Goal: Task Accomplishment & Management: Manage account settings

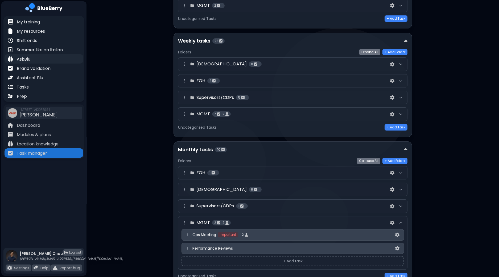
scroll to position [195, 0]
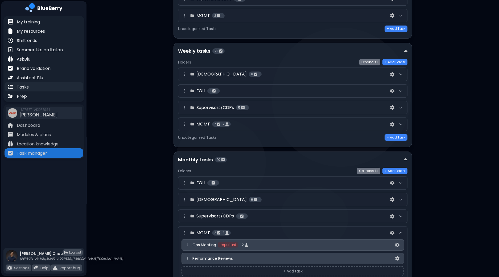
click at [24, 89] on p "Tasks" at bounding box center [23, 87] width 12 height 6
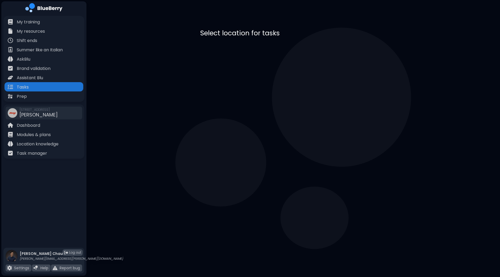
click at [265, 50] on p "[PERSON_NAME]" at bounding box center [247, 53] width 36 height 6
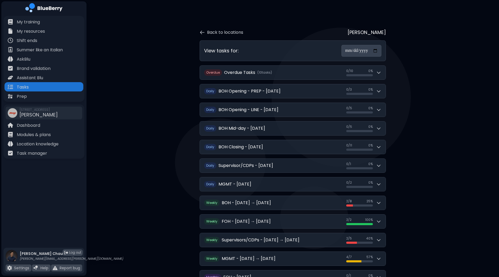
scroll to position [33, 0]
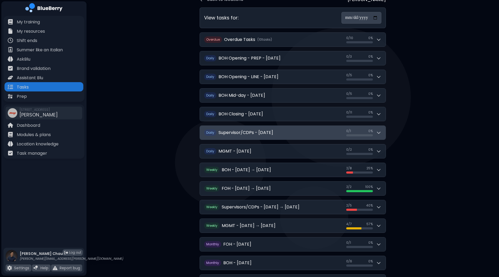
click at [380, 132] on icon at bounding box center [378, 132] width 5 height 5
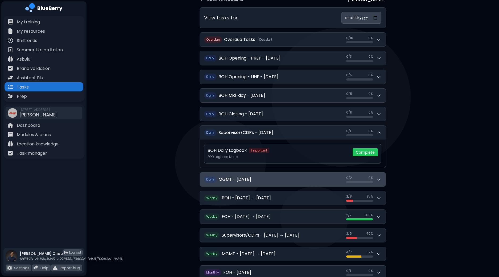
click at [380, 177] on icon at bounding box center [378, 179] width 5 height 5
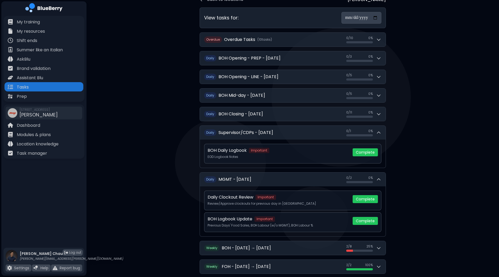
scroll to position [100, 0]
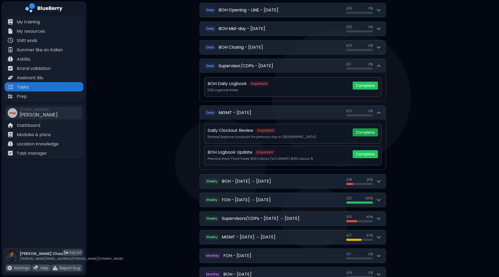
click at [365, 132] on button "Complete" at bounding box center [365, 133] width 25 height 8
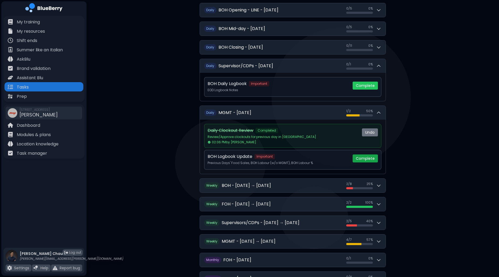
click at [365, 158] on button "Complete" at bounding box center [365, 159] width 25 height 8
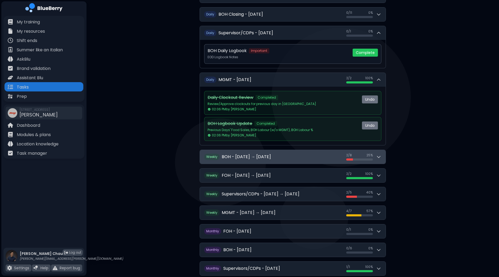
click at [380, 159] on div "Overdue Overdue Tasks ( 10 task s ) 0 / 10 0 / 10 0 % Daily BOH Opening - PREP …" at bounding box center [293, 114] width 186 height 362
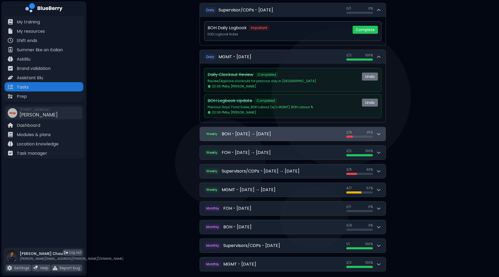
scroll to position [166, 0]
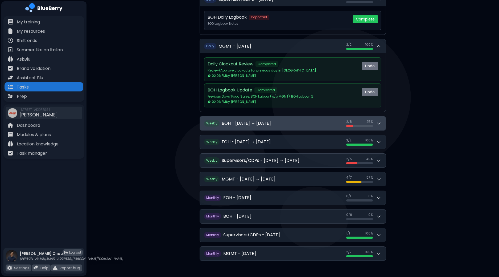
click at [377, 125] on div "2 / 8 2 / 8 25 %" at bounding box center [363, 123] width 35 height 7
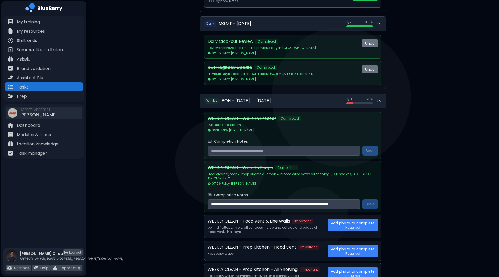
scroll to position [200, 0]
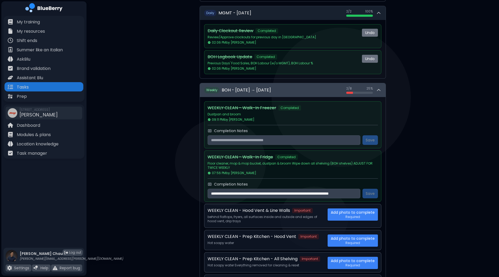
click at [376, 88] on div "2 / 8 2 / 8 25 %" at bounding box center [363, 90] width 35 height 7
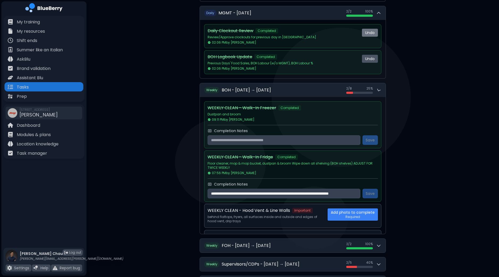
scroll to position [169, 0]
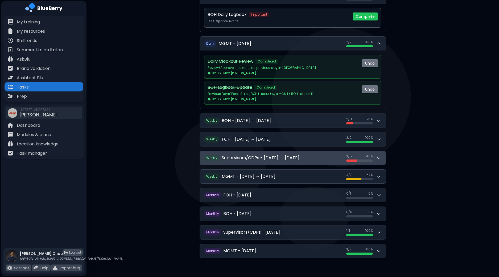
click at [380, 155] on icon at bounding box center [378, 157] width 5 height 5
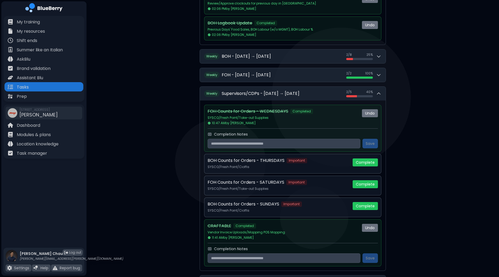
scroll to position [236, 0]
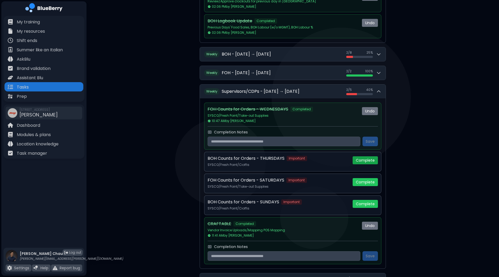
click at [369, 158] on button "Complete" at bounding box center [365, 161] width 25 height 8
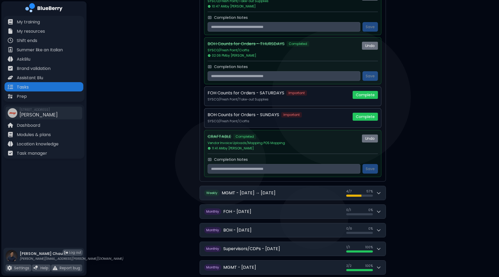
scroll to position [366, 0]
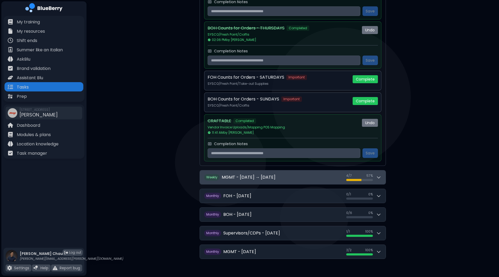
click at [381, 177] on icon at bounding box center [378, 177] width 5 height 5
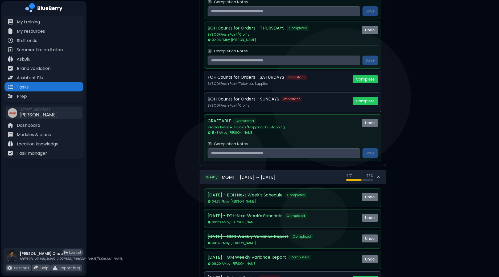
scroll to position [466, 0]
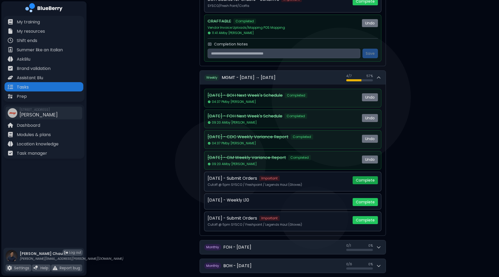
click at [370, 178] on button "Complete" at bounding box center [365, 180] width 25 height 8
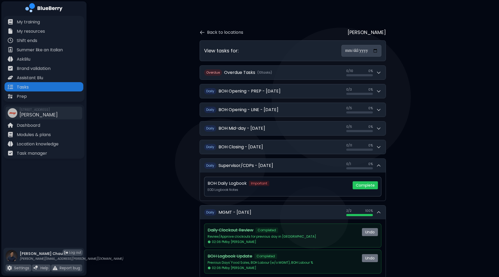
scroll to position [0, 0]
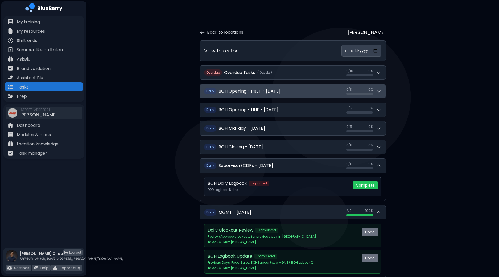
click at [379, 93] on icon at bounding box center [378, 91] width 5 height 5
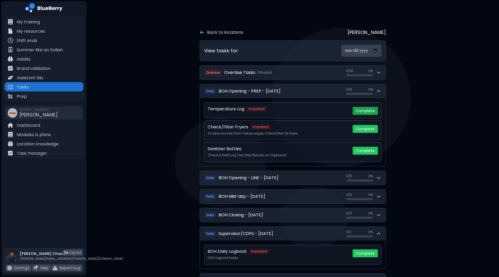
click at [362, 110] on button "Complete" at bounding box center [365, 111] width 25 height 8
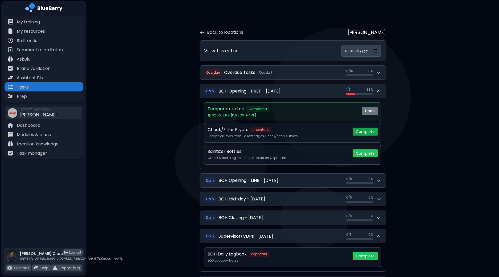
click at [367, 132] on button "Complete" at bounding box center [365, 132] width 25 height 8
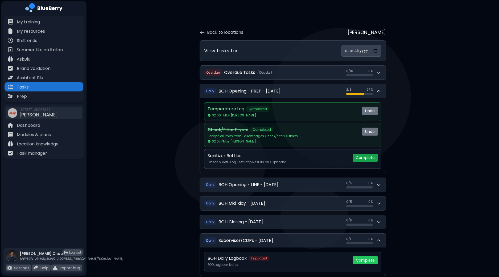
click at [367, 157] on button "Complete" at bounding box center [365, 158] width 25 height 8
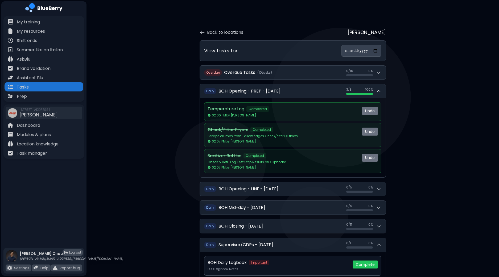
click at [44, 153] on p "Task manager" at bounding box center [32, 153] width 30 height 6
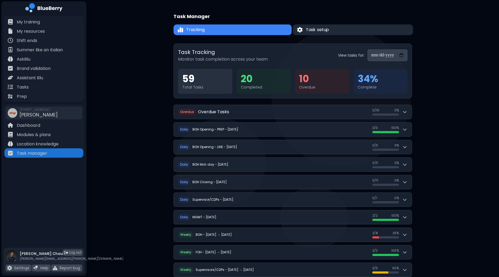
click at [324, 32] on span "Task setup" at bounding box center [317, 30] width 23 height 6
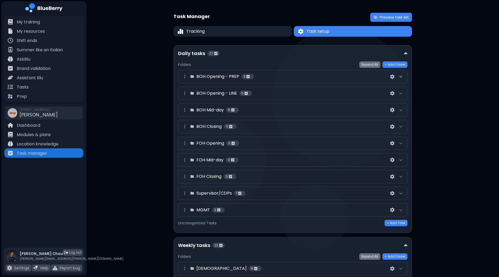
click at [400, 78] on icon at bounding box center [401, 77] width 4 height 4
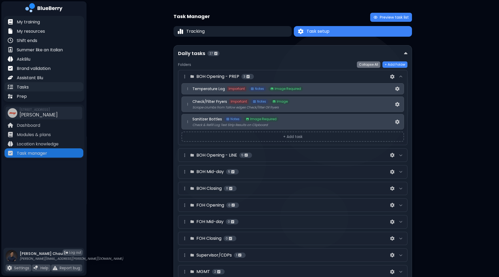
click at [40, 86] on div "Tasks" at bounding box center [44, 86] width 79 height 9
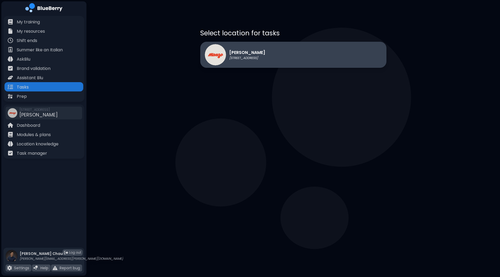
click at [253, 63] on div "[PERSON_NAME] [STREET_ADDRESS]" at bounding box center [235, 54] width 60 height 21
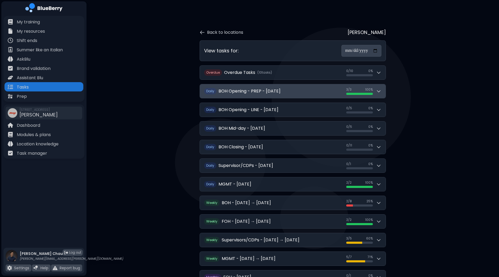
click at [380, 92] on icon at bounding box center [378, 91] width 5 height 5
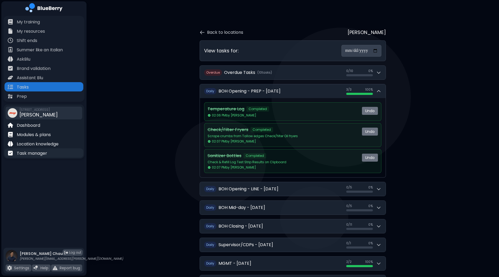
click at [36, 155] on p "Task manager" at bounding box center [32, 153] width 30 height 6
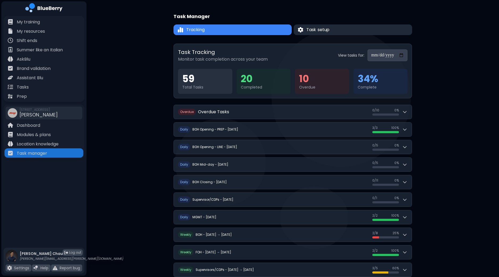
click at [347, 30] on button "Task setup" at bounding box center [353, 29] width 119 height 11
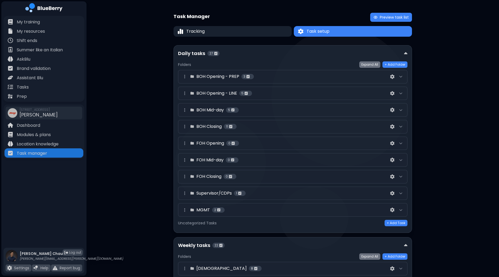
click at [404, 74] on div at bounding box center [401, 76] width 6 height 6
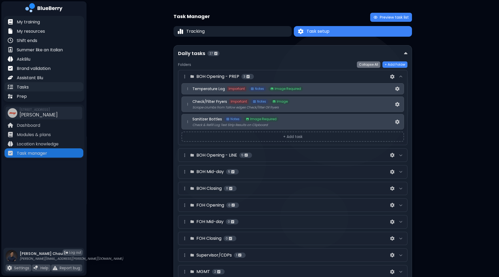
click at [41, 88] on div "Tasks" at bounding box center [44, 86] width 79 height 9
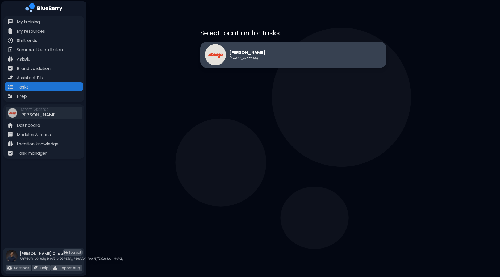
click at [319, 60] on div "[PERSON_NAME] [STREET_ADDRESS]" at bounding box center [293, 55] width 186 height 26
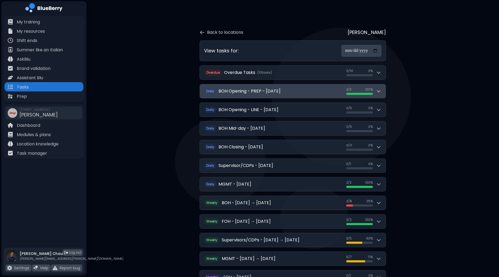
click at [380, 91] on icon at bounding box center [378, 91] width 5 height 5
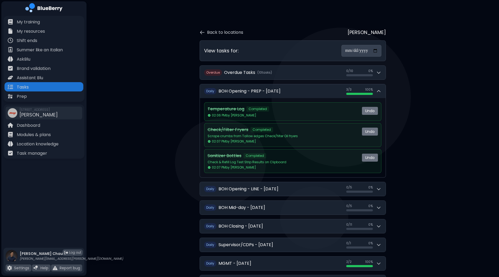
click at [434, 100] on div "**********" at bounding box center [293, 220] width 413 height 441
click at [168, 142] on div "**********" at bounding box center [293, 220] width 413 height 441
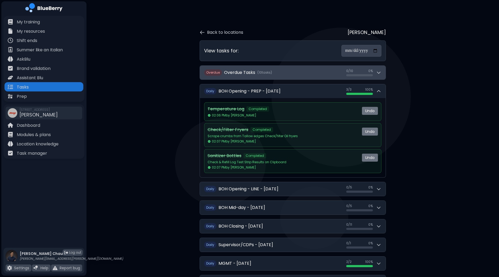
click at [381, 75] on div "0 / 10 0 / 10 0 %" at bounding box center [363, 72] width 35 height 7
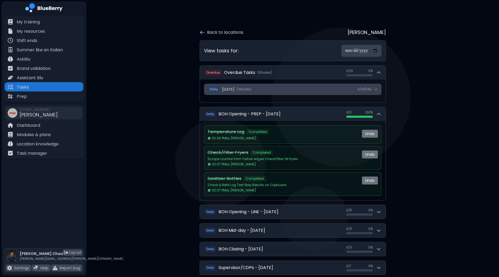
click at [378, 88] on icon at bounding box center [376, 89] width 4 height 4
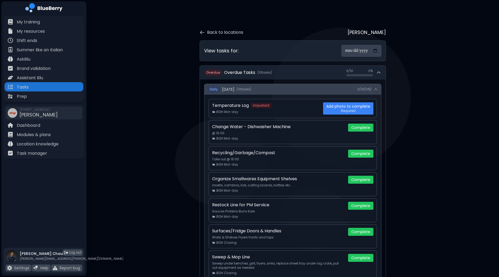
click at [377, 88] on icon at bounding box center [376, 89] width 4 height 4
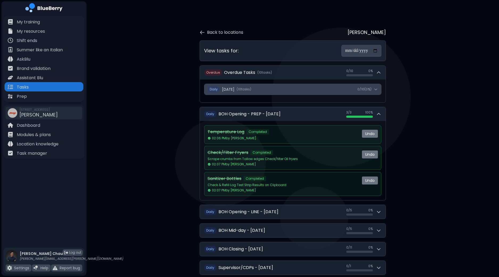
click at [378, 87] on button "Daily [DATE] ( 10 task s ) 0 / 10 ( 0 %)" at bounding box center [292, 89] width 177 height 11
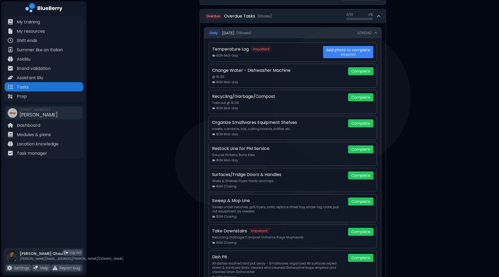
scroll to position [66, 0]
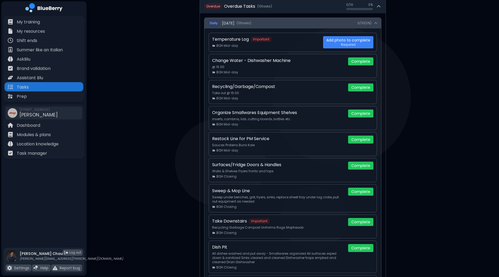
click at [377, 24] on button "Daily [DATE] ( 10 task s ) 0 / 10 ( 0 %)" at bounding box center [292, 23] width 177 height 11
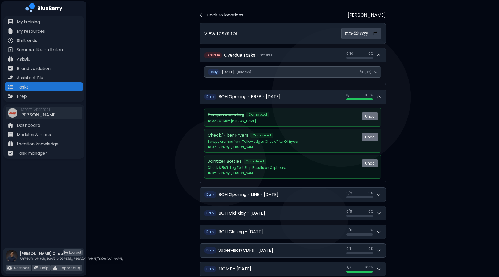
scroll to position [0, 0]
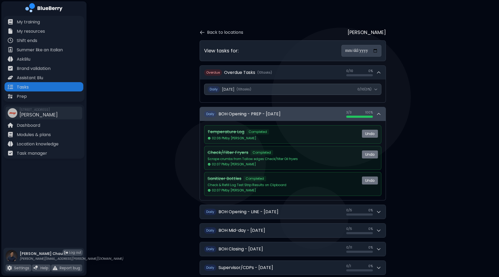
click at [380, 116] on icon at bounding box center [378, 114] width 5 height 5
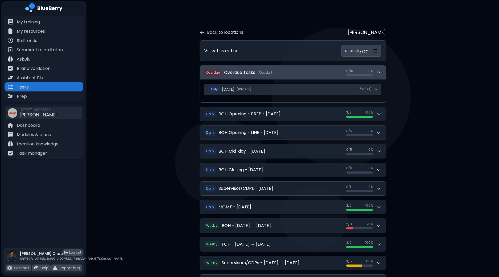
click at [380, 72] on icon at bounding box center [378, 73] width 3 height 2
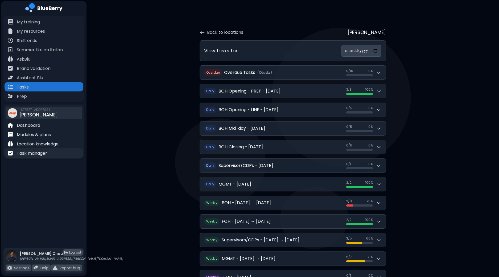
click at [25, 155] on p "Task manager" at bounding box center [32, 153] width 30 height 6
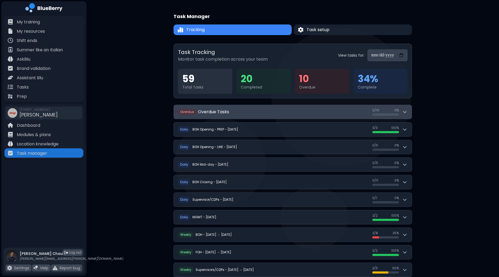
click at [405, 111] on icon at bounding box center [404, 111] width 5 height 5
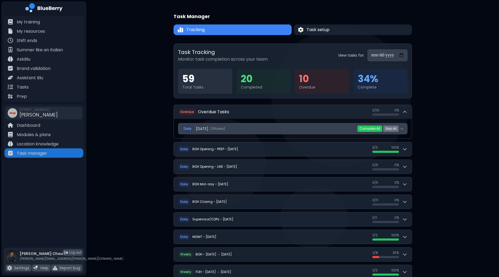
click at [403, 128] on icon at bounding box center [402, 129] width 4 height 4
click at [405, 129] on button "Daily [DATE] ( 10 task s ) 0 / 10 ( 0 %)" at bounding box center [292, 129] width 229 height 11
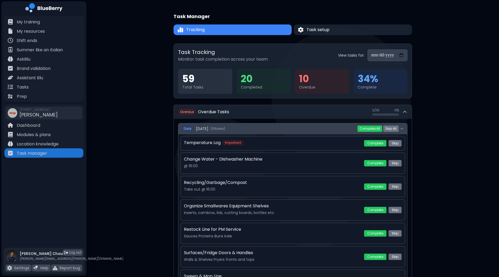
click at [403, 129] on icon at bounding box center [402, 129] width 4 height 4
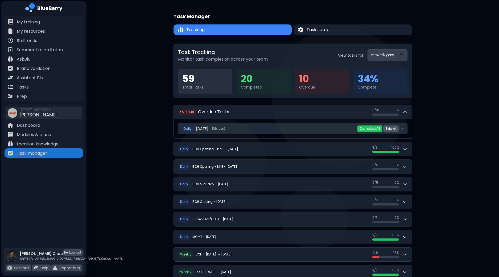
click at [393, 129] on button "Skip All" at bounding box center [390, 129] width 15 height 6
click at [384, 129] on button "Yes" at bounding box center [382, 128] width 10 height 5
click at [442, 117] on div "**********" at bounding box center [293, 199] width 413 height 398
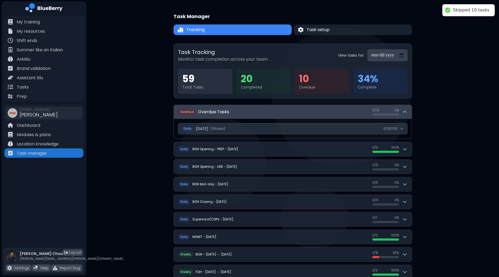
click at [409, 113] on button "O verdue Overdue Tasks 0 / 10 0 / 10 0 %" at bounding box center [293, 112] width 238 height 14
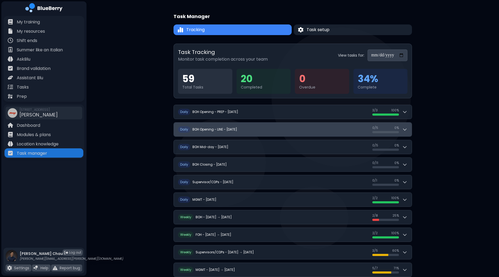
click at [405, 129] on icon at bounding box center [404, 130] width 3 height 2
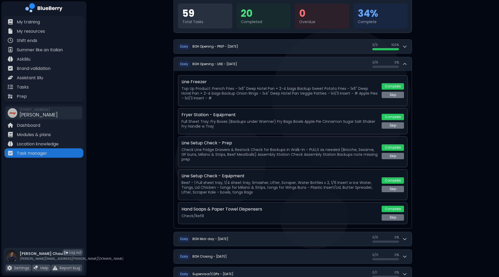
scroll to position [66, 0]
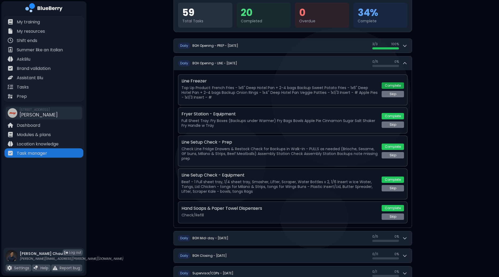
click at [394, 83] on button "Complete" at bounding box center [393, 86] width 22 height 6
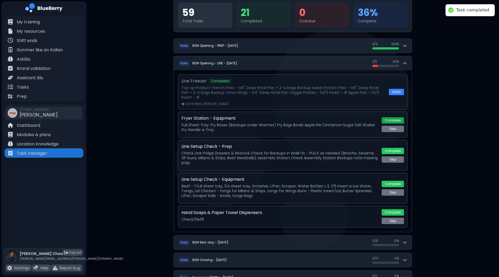
click at [392, 117] on button "Complete" at bounding box center [393, 120] width 22 height 6
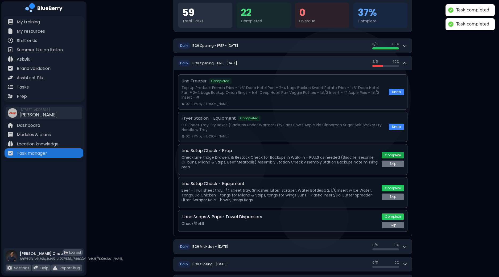
click at [395, 154] on button "Complete" at bounding box center [393, 155] width 22 height 6
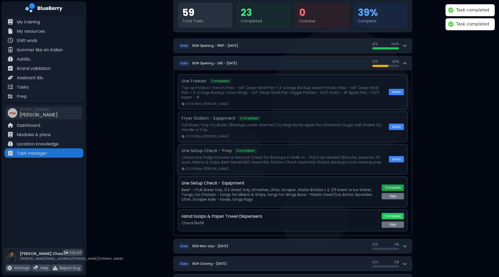
click at [394, 186] on button "Complete" at bounding box center [393, 188] width 22 height 6
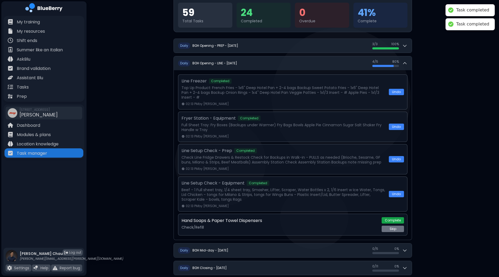
click at [396, 217] on button "Complete" at bounding box center [393, 220] width 22 height 6
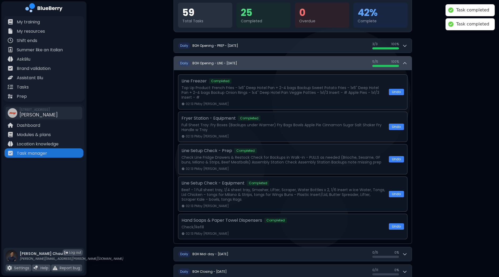
click at [404, 64] on icon at bounding box center [404, 63] width 5 height 5
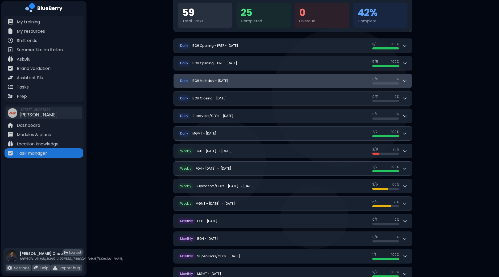
click at [409, 82] on button "D aily BOH Mid-day - Thursday, September 18 0 / 5 0 / 5 0 %" at bounding box center [293, 81] width 238 height 14
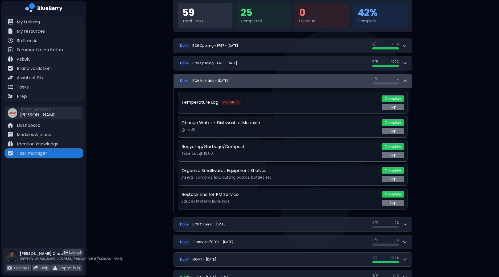
click at [409, 82] on button "D aily BOH Mid-day - Thursday, September 18 0 / 5 0 / 5 0 %" at bounding box center [293, 81] width 238 height 14
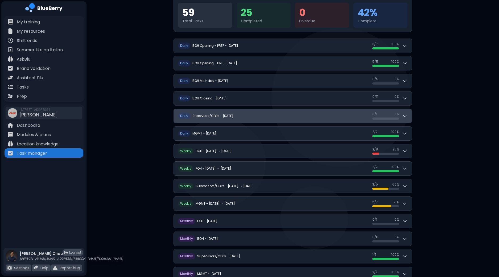
click at [405, 112] on div "0 / 1 0 / 1 0 %" at bounding box center [389, 115] width 35 height 7
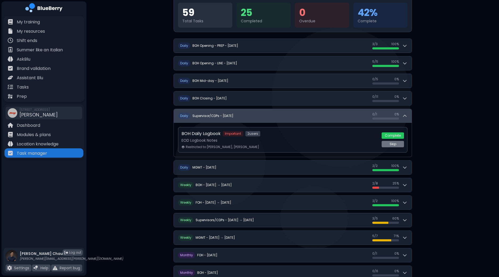
click at [405, 113] on icon at bounding box center [404, 115] width 5 height 5
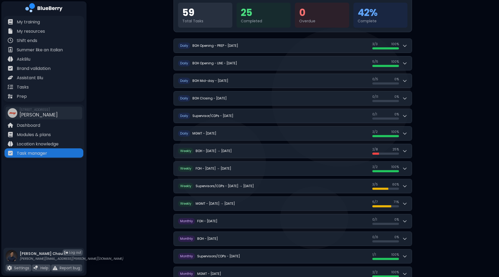
scroll to position [81, 0]
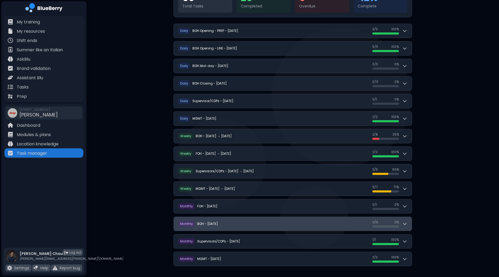
click at [406, 225] on icon at bounding box center [404, 223] width 5 height 5
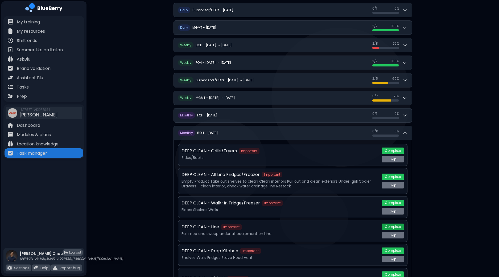
scroll to position [235, 0]
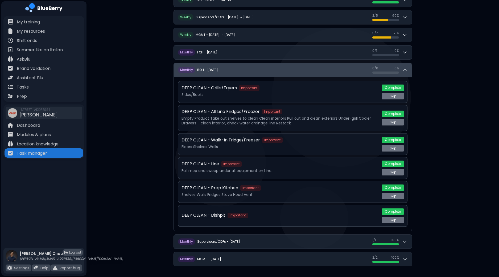
click at [405, 69] on icon at bounding box center [404, 70] width 3 height 2
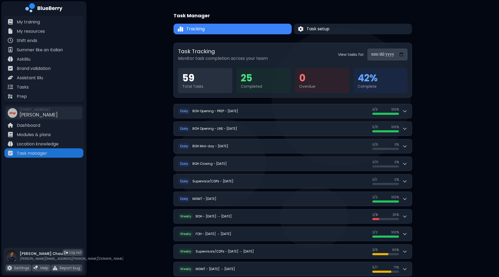
scroll to position [0, 0]
